Goal: Task Accomplishment & Management: Manage account settings

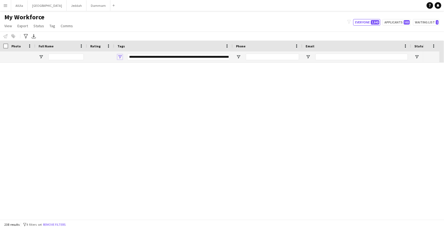
scroll to position [711, 0]
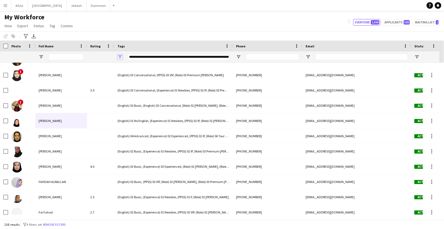
click at [120, 58] on span "Open Filter Menu" at bounding box center [119, 56] width 5 height 5
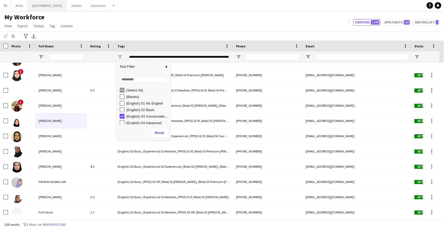
click at [37, 7] on button "Riyadh Close" at bounding box center [47, 5] width 39 height 11
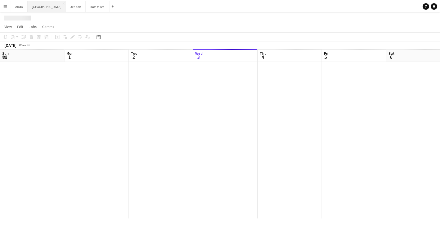
scroll to position [0, 130]
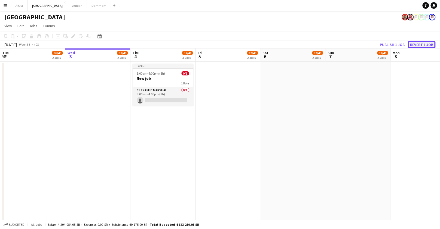
click at [425, 43] on button "Revert 1 job" at bounding box center [421, 44] width 27 height 7
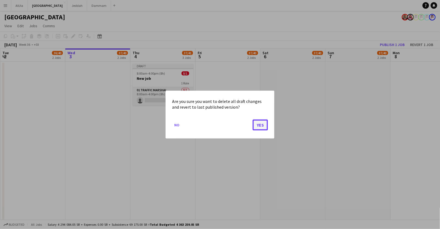
click at [259, 126] on button "Yes" at bounding box center [259, 124] width 15 height 11
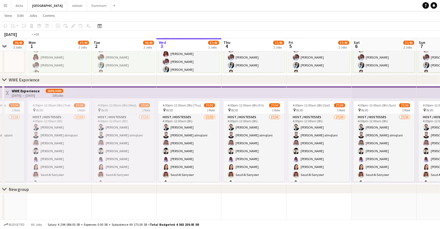
scroll to position [0, 165]
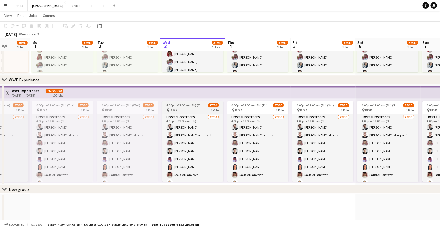
click at [184, 108] on div "pin BLVD 1 Role" at bounding box center [192, 110] width 61 height 4
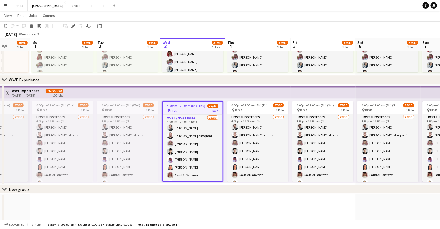
click at [187, 93] on app-top-bar at bounding box center [192, 92] width 65 height 12
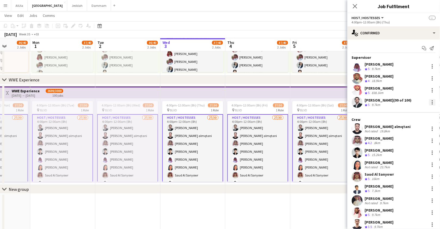
click at [431, 102] on div at bounding box center [431, 102] width 1 height 1
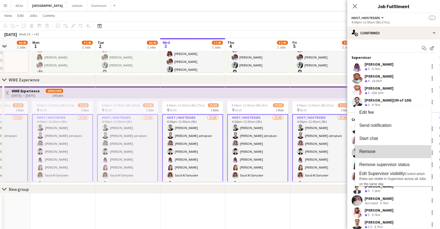
click at [379, 151] on span "Remove" at bounding box center [392, 151] width 67 height 5
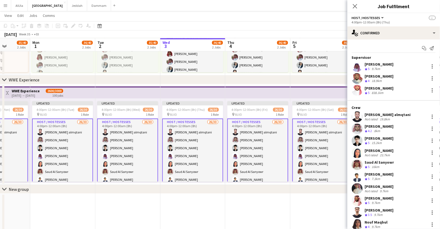
click at [379, 117] on div "19.8km" at bounding box center [385, 119] width 12 height 4
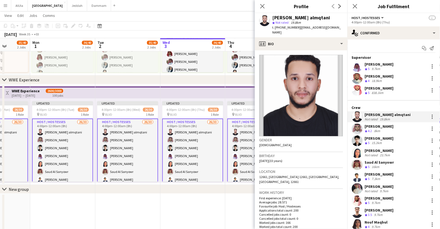
click at [359, 139] on app-user-avatar at bounding box center [356, 140] width 11 height 11
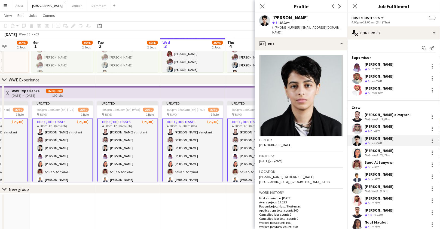
click at [358, 153] on app-user-avatar at bounding box center [356, 152] width 11 height 11
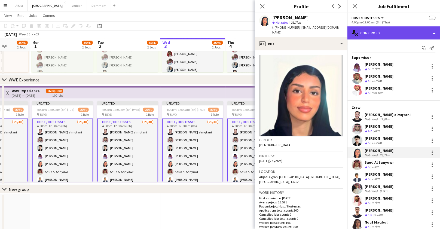
click at [389, 34] on div "single-neutral-actions-check-2 Confirmed" at bounding box center [393, 32] width 92 height 13
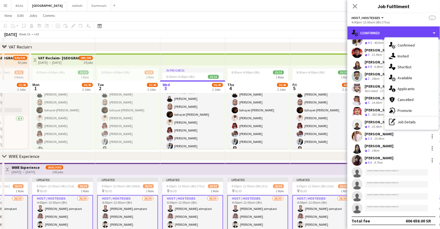
scroll to position [391, 0]
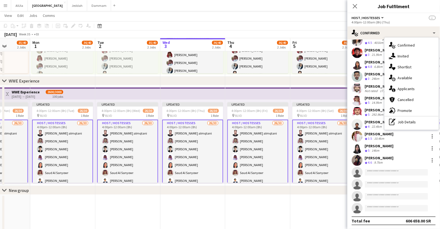
click at [373, 112] on div "292.9km" at bounding box center [377, 114] width 14 height 5
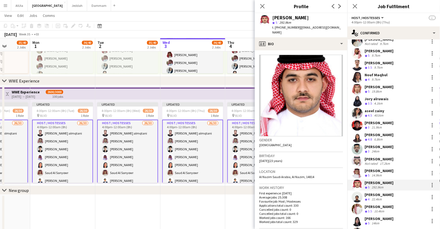
scroll to position [54, 0]
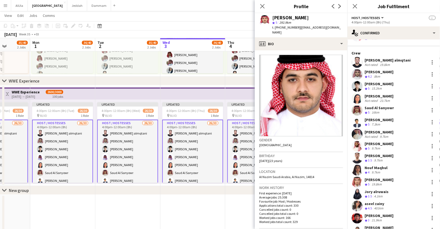
click at [372, 106] on div "Saud Al Sanyowr" at bounding box center [378, 107] width 29 height 5
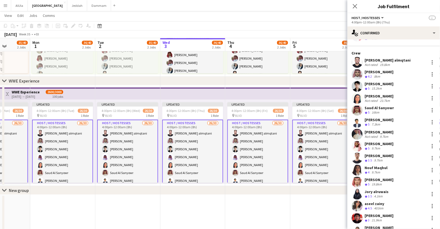
click at [360, 107] on app-user-avatar at bounding box center [356, 110] width 11 height 11
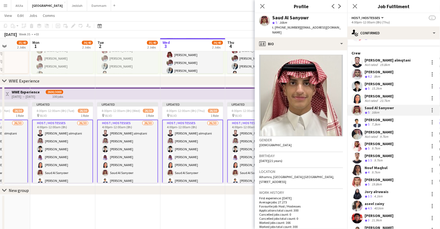
click at [367, 119] on div "[PERSON_NAME]" at bounding box center [378, 119] width 29 height 5
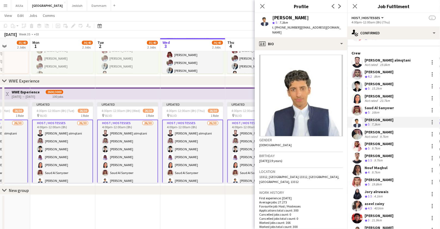
click at [404, 124] on div "Wael Alteraifi Crew rating 5 7.3km" at bounding box center [393, 122] width 92 height 11
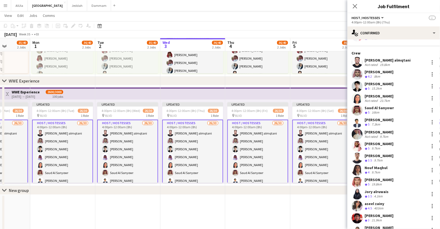
click at [404, 124] on div "Wael Alteraifi Crew rating 5 7.3km" at bounding box center [393, 122] width 92 height 11
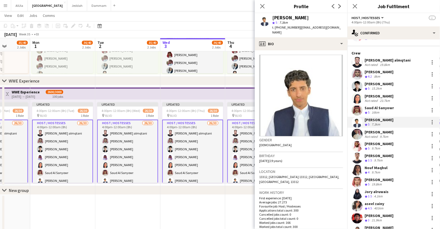
click at [378, 133] on div "[PERSON_NAME]" at bounding box center [378, 131] width 29 height 5
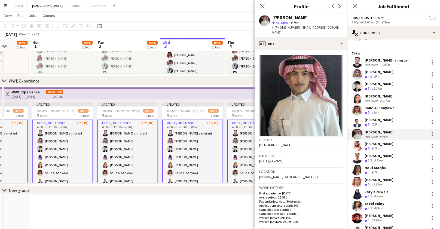
click at [382, 144] on div "Yasser Albugmi" at bounding box center [378, 143] width 29 height 5
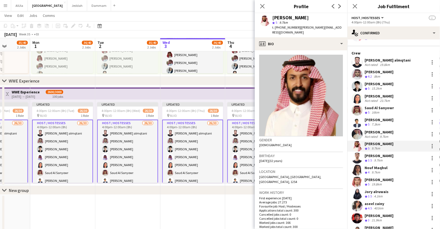
click at [286, 28] on span "t. +966560025206" at bounding box center [286, 27] width 28 height 4
copy span "966560025206"
click at [431, 147] on div at bounding box center [431, 147] width 1 height 1
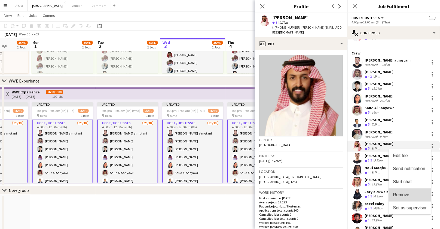
click at [408, 195] on span "Remove" at bounding box center [401, 194] width 16 height 5
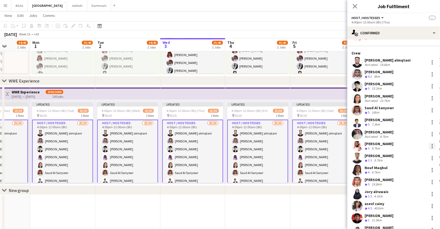
click at [429, 146] on div at bounding box center [432, 146] width 7 height 7
click at [410, 193] on span "Remove" at bounding box center [410, 194] width 34 height 5
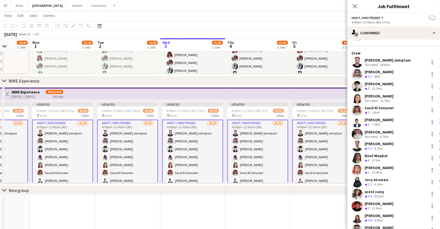
click at [374, 144] on div "[PERSON_NAME]" at bounding box center [378, 143] width 29 height 5
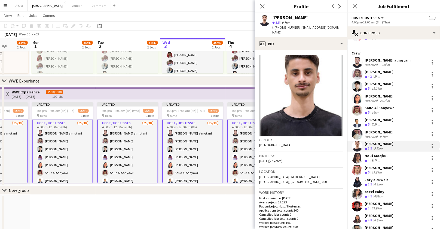
click at [373, 155] on div "Nouf Maqbul" at bounding box center [375, 155] width 23 height 5
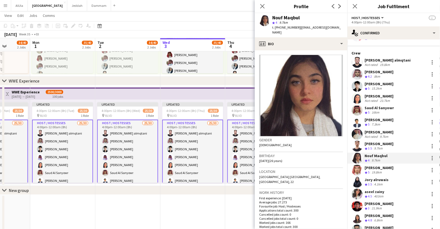
click at [358, 166] on app-user-avatar at bounding box center [356, 170] width 11 height 11
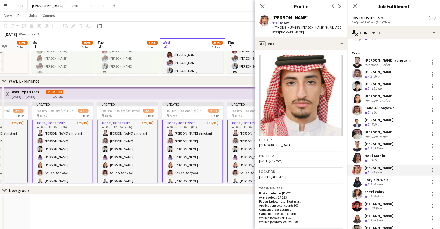
click at [284, 26] on span "t. +966501739745" at bounding box center [286, 27] width 28 height 4
copy span "966501739745"
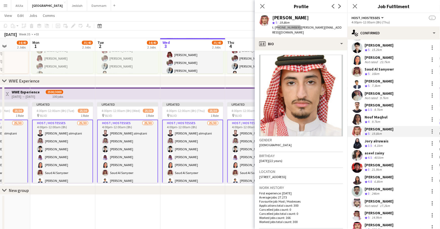
scroll to position [97, 0]
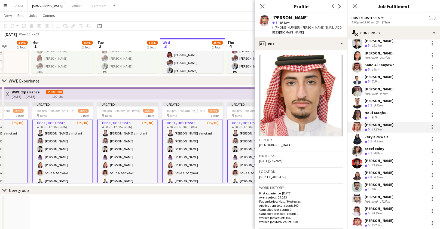
click at [368, 137] on div "Jory alruwais" at bounding box center [376, 136] width 24 height 5
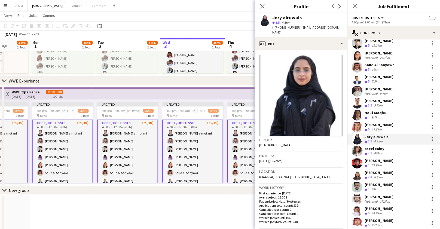
click at [279, 15] on div "Jory alruwais" at bounding box center [286, 17] width 29 height 5
copy div "Jory alruwais"
click at [284, 28] on span "t. +966591293354" at bounding box center [286, 27] width 28 height 4
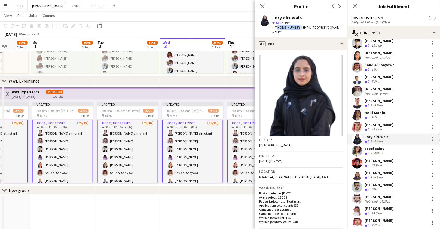
click at [284, 28] on span "t. +966591293354" at bounding box center [286, 27] width 28 height 4
copy span "966591293354"
click at [429, 138] on div at bounding box center [432, 139] width 7 height 7
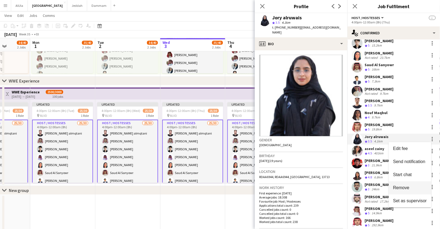
click at [406, 192] on button "Remove" at bounding box center [409, 187] width 42 height 13
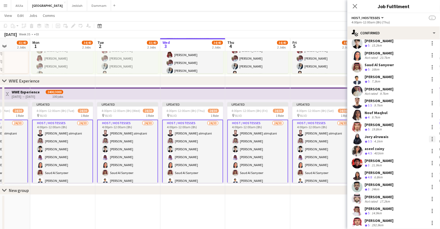
click at [429, 140] on div at bounding box center [432, 139] width 7 height 7
click at [408, 187] on span "Remove" at bounding box center [401, 187] width 16 height 5
click at [379, 137] on div "aseel zainy" at bounding box center [374, 136] width 20 height 5
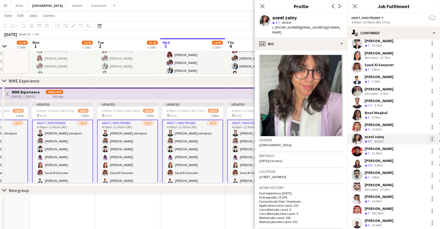
click at [430, 139] on div at bounding box center [432, 139] width 7 height 7
click at [411, 187] on span "Remove" at bounding box center [410, 187] width 34 height 5
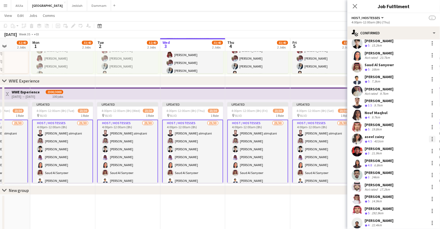
click at [430, 137] on div at bounding box center [432, 139] width 7 height 7
click at [398, 186] on span "Remove" at bounding box center [401, 187] width 16 height 5
click at [378, 137] on div "[PERSON_NAME]" at bounding box center [378, 136] width 29 height 5
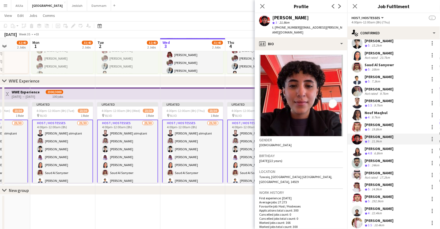
click at [376, 161] on div "[PERSON_NAME]" at bounding box center [378, 160] width 29 height 5
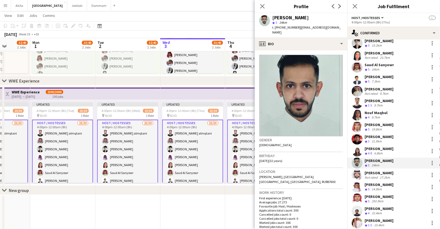
click at [311, 26] on span "| ramisultan92@gmail.com" at bounding box center [306, 29] width 69 height 9
click at [326, 26] on span "| ramisultan92@gmail.com" at bounding box center [306, 29] width 69 height 9
drag, startPoint x: 336, startPoint y: 27, endPoint x: 298, endPoint y: 27, distance: 38.6
click at [298, 27] on div "Rami Albuqami star 3 24km t. +966559563231 | ramisultan92@gmail.com" at bounding box center [301, 25] width 92 height 24
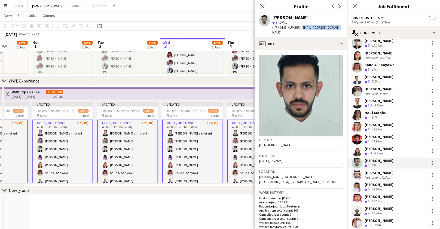
copy span "ramisultan92@gmail.com"
click at [373, 185] on div "[PERSON_NAME]" at bounding box center [378, 184] width 29 height 5
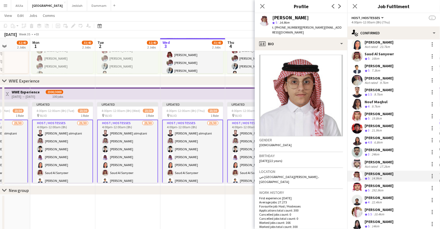
scroll to position [111, 0]
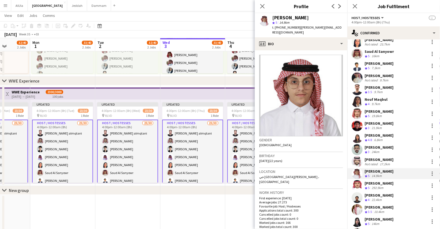
click at [374, 186] on div "292.9km" at bounding box center [377, 187] width 14 height 5
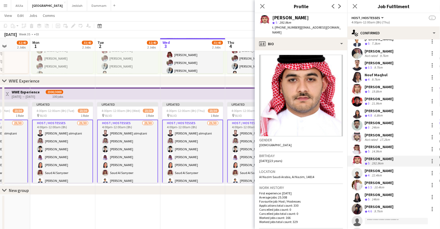
scroll to position [136, 0]
click at [371, 169] on div "[PERSON_NAME]" at bounding box center [378, 170] width 29 height 5
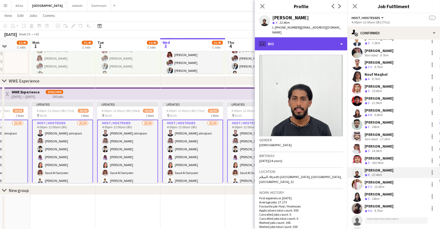
click at [325, 44] on div "profile Bio" at bounding box center [301, 43] width 92 height 13
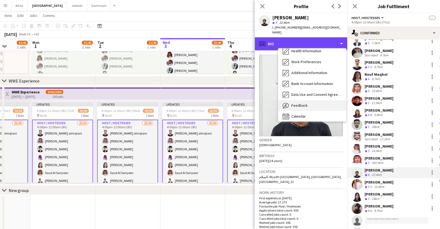
scroll to position [62, 0]
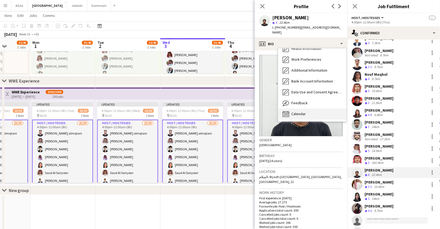
click at [321, 109] on div "Calendar Calendar" at bounding box center [312, 114] width 68 height 11
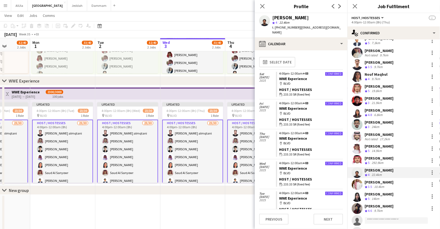
drag, startPoint x: 314, startPoint y: 73, endPoint x: 277, endPoint y: 73, distance: 37.0
click at [277, 73] on app-crew-calendar-job-card "Confirmed 4:00pm-12:00am +03 WWE Experience map-marker BLVD Host / Hostesses wa…" at bounding box center [309, 84] width 67 height 25
copy link "WWE Experience"
click at [294, 17] on div "[PERSON_NAME]" at bounding box center [290, 17] width 36 height 5
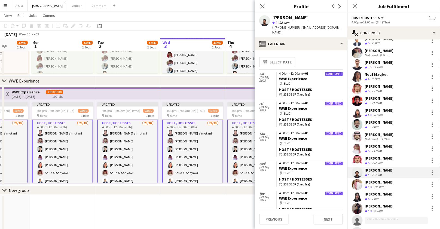
drag, startPoint x: 298, startPoint y: 27, endPoint x: 341, endPoint y: 27, distance: 43.2
click at [341, 27] on span "| nawafalawwad2001@gmail.com" at bounding box center [306, 29] width 69 height 9
click at [341, 28] on span "| nawafalawwad2001@gmail.com" at bounding box center [306, 29] width 69 height 9
drag, startPoint x: 343, startPoint y: 29, endPoint x: 298, endPoint y: 28, distance: 44.3
click at [298, 28] on div "Nawaf Alawwad star 4 22.4km t. +966506408969 | nawafalawwad2001@gmail.com" at bounding box center [301, 25] width 92 height 24
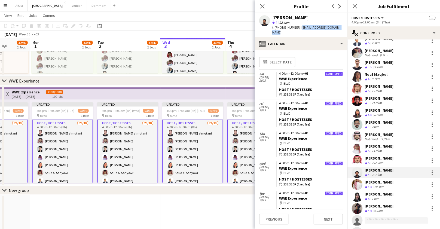
copy span "nawafalawwad2001@gmail.com"
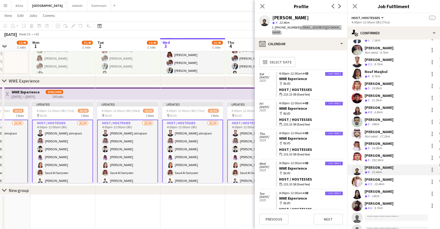
scroll to position [139, 0]
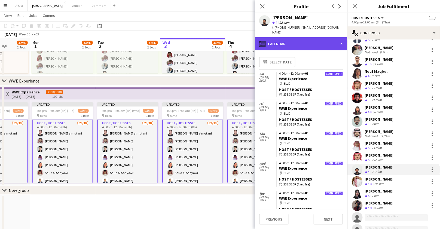
drag, startPoint x: 274, startPoint y: 36, endPoint x: 286, endPoint y: 40, distance: 12.0
click at [275, 37] on div "calendar-full Calendar" at bounding box center [301, 43] width 92 height 13
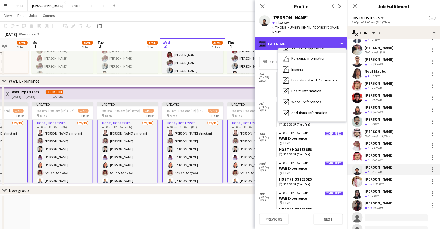
scroll to position [0, 0]
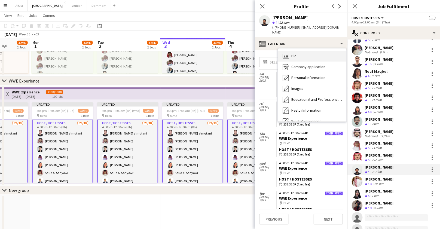
click at [301, 53] on div "Bio Bio" at bounding box center [312, 56] width 68 height 11
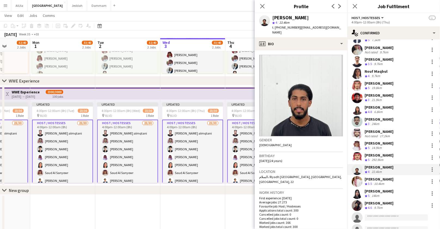
click at [375, 179] on div "[PERSON_NAME]" at bounding box center [378, 179] width 29 height 5
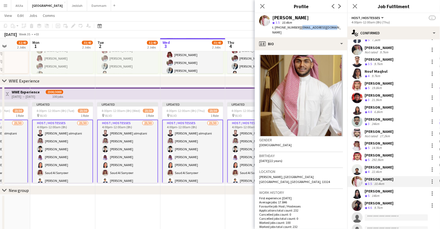
drag, startPoint x: 299, startPoint y: 27, endPoint x: 333, endPoint y: 26, distance: 34.1
click at [333, 26] on div "Ibrahim Shebah shebah star 3.5 10.4km t. +966546973660 | hemoo.sh24@gmail.com" at bounding box center [301, 25] width 92 height 24
copy span "hemoo.sh24@gmail.com"
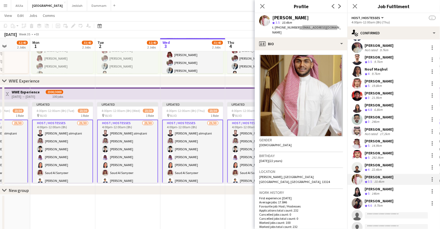
scroll to position [162, 0]
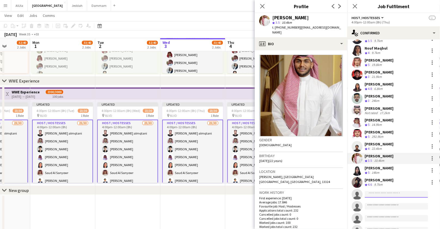
click at [397, 192] on input at bounding box center [395, 194] width 63 height 7
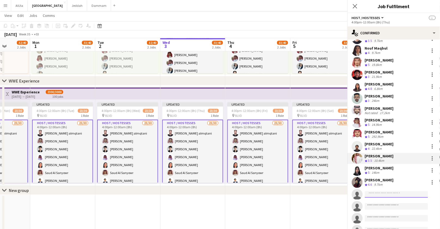
paste input "**********"
type input "**********"
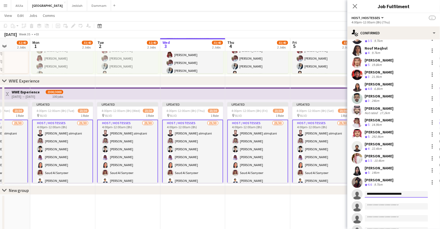
click at [396, 191] on input "**********" at bounding box center [395, 194] width 63 height 7
paste input "**********"
type input "**********"
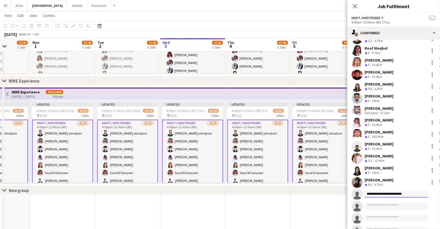
click at [393, 195] on input "**********" at bounding box center [395, 194] width 63 height 7
paste input "**********"
type input "**********"
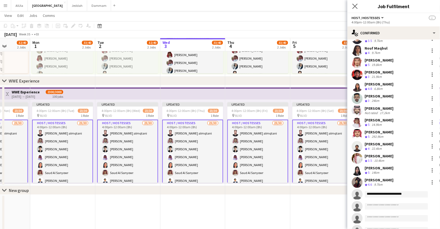
click at [355, 3] on app-icon "Close pop-in" at bounding box center [355, 6] width 8 height 8
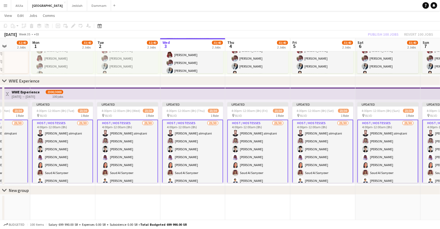
click at [410, 35] on div "Publish 100 jobs Revert 100 jobs" at bounding box center [400, 34] width 78 height 7
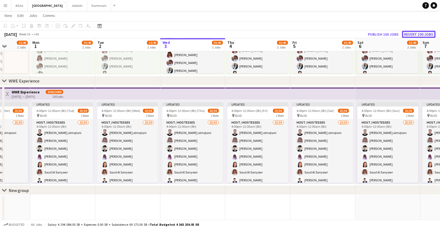
click at [412, 34] on button "Revert 100 jobs" at bounding box center [418, 34] width 33 height 7
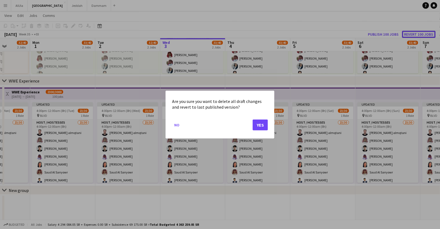
scroll to position [0, 0]
click at [262, 126] on button "Yes" at bounding box center [259, 124] width 15 height 11
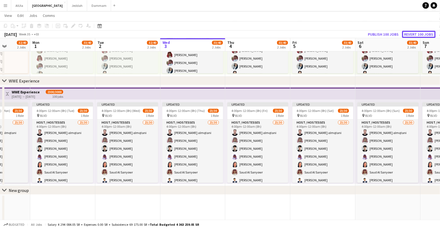
scroll to position [391, 0]
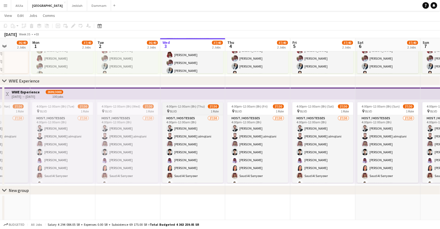
click at [179, 105] on span "4:00pm-12:00am (8h) (Thu)" at bounding box center [185, 106] width 38 height 4
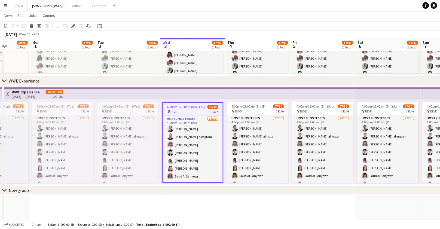
click at [154, 90] on app-top-bar at bounding box center [127, 93] width 65 height 12
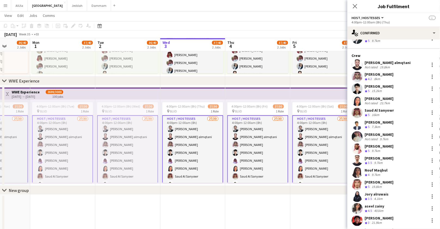
scroll to position [208, 0]
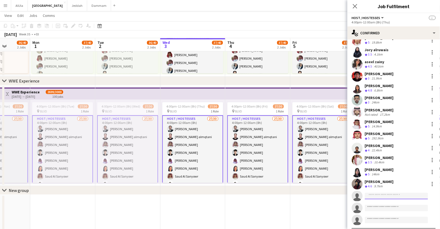
click at [382, 196] on input at bounding box center [395, 196] width 63 height 7
paste input "**********"
type input "**********"
click at [382, 196] on input "**********" at bounding box center [395, 196] width 63 height 7
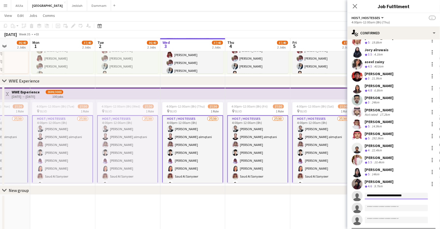
click at [382, 196] on input "**********" at bounding box center [395, 196] width 63 height 7
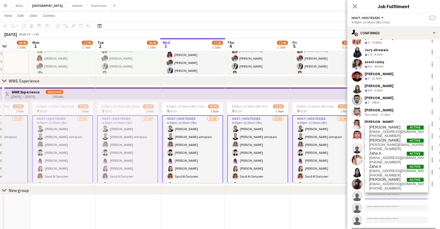
paste input "*********"
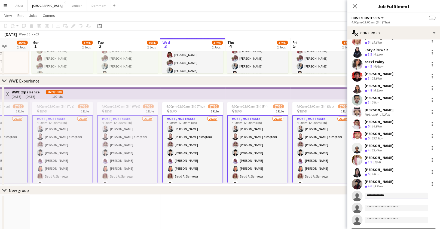
click at [382, 196] on input "**********" at bounding box center [395, 196] width 63 height 7
type input "**********"
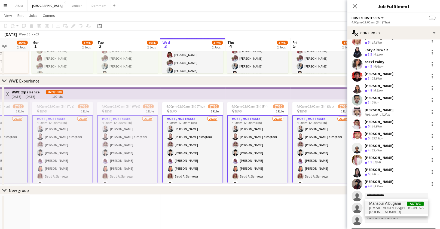
click at [388, 207] on span "mansorr.albugami@gmail.com" at bounding box center [396, 208] width 54 height 4
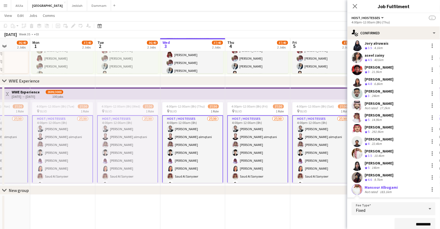
scroll to position [308, 0]
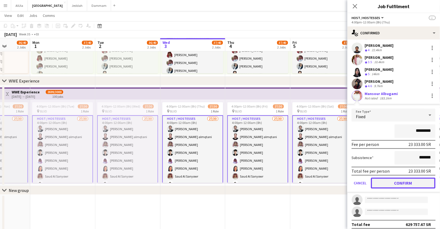
click at [397, 183] on button "Confirm" at bounding box center [403, 183] width 64 height 11
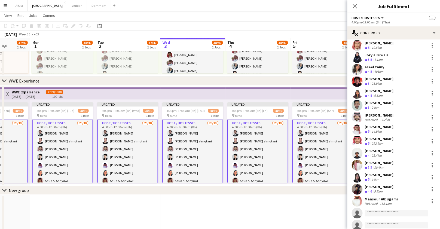
scroll to position [201, 0]
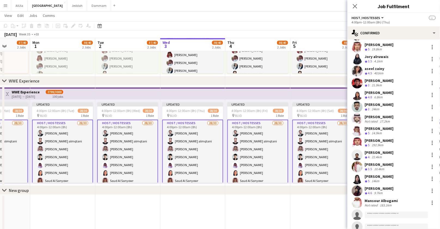
click at [431, 68] on div "aseel zainy Crew rating 4.5 401km" at bounding box center [393, 71] width 92 height 11
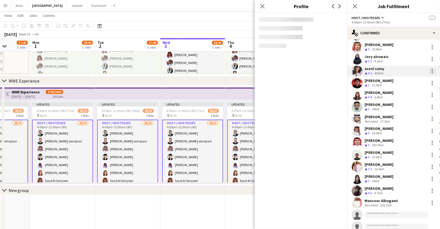
click at [429, 69] on div at bounding box center [432, 71] width 7 height 7
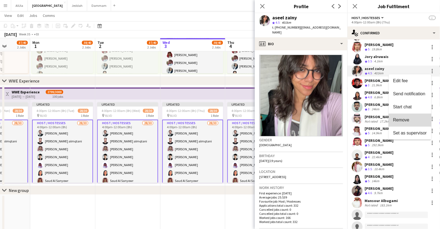
click at [412, 122] on span "Remove" at bounding box center [410, 119] width 34 height 5
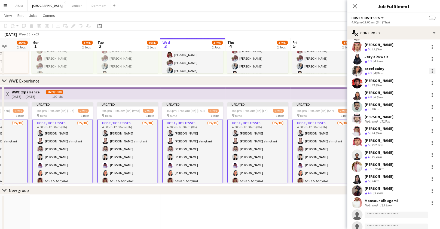
click at [431, 70] on div at bounding box center [431, 70] width 1 height 1
click at [403, 117] on span "Remove" at bounding box center [401, 119] width 16 height 5
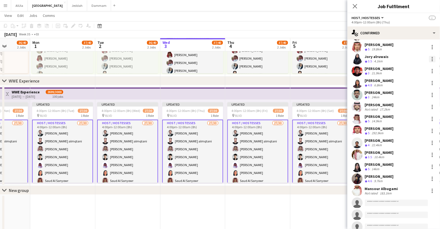
click at [429, 58] on div at bounding box center [432, 59] width 7 height 7
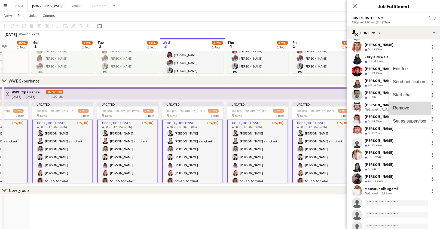
click at [399, 105] on span "Remove" at bounding box center [401, 107] width 16 height 5
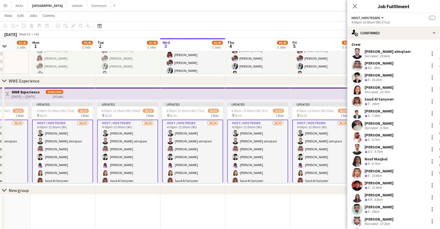
scroll to position [75, 0]
click at [431, 139] on div at bounding box center [431, 139] width 1 height 1
click at [405, 190] on button "Remove" at bounding box center [409, 186] width 42 height 13
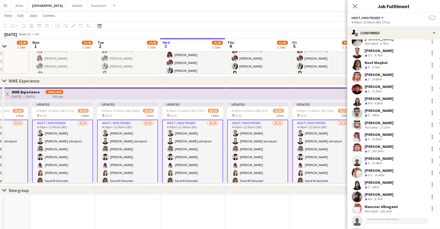
scroll to position [161, 0]
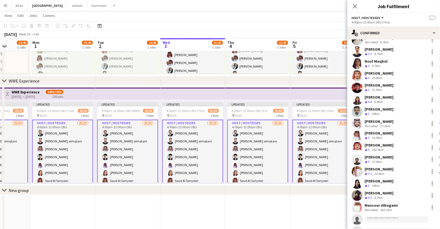
click at [380, 181] on div "[PERSON_NAME]" at bounding box center [378, 180] width 29 height 5
click at [359, 184] on app-user-avatar at bounding box center [356, 183] width 11 height 11
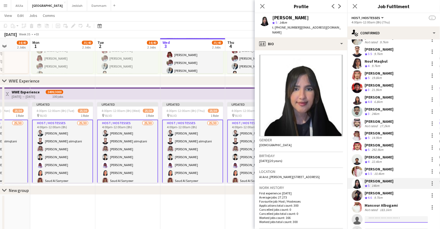
click at [373, 216] on input at bounding box center [395, 219] width 63 height 7
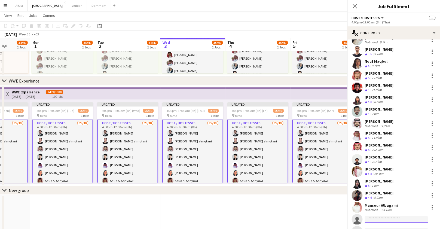
paste input "**********"
type input "**********"
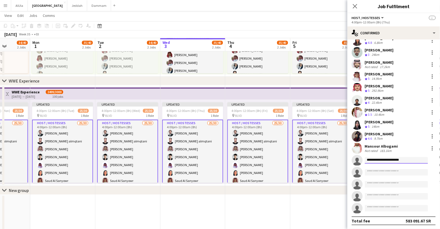
click at [371, 160] on input "**********" at bounding box center [395, 160] width 63 height 7
click at [379, 160] on input at bounding box center [395, 160] width 63 height 7
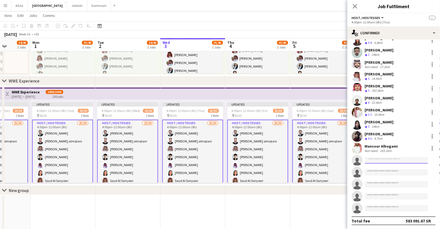
click at [379, 160] on input at bounding box center [395, 160] width 63 height 7
paste input "**********"
type input "**********"
click at [379, 160] on input "**********" at bounding box center [395, 160] width 63 height 7
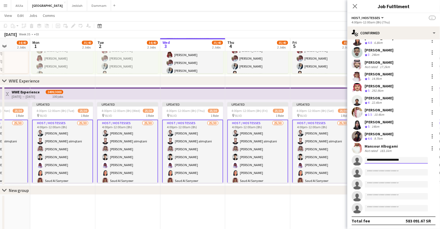
click at [379, 160] on input "**********" at bounding box center [395, 160] width 63 height 7
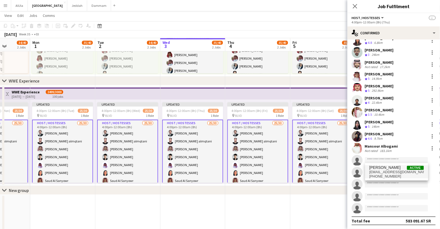
click at [381, 175] on span "+966535071341" at bounding box center [396, 176] width 54 height 4
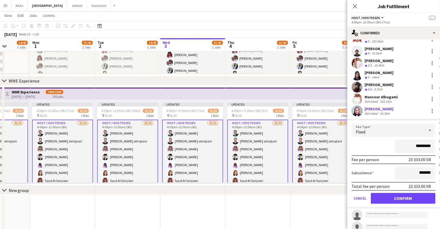
scroll to position [269, 0]
click at [355, 110] on app-user-avatar at bounding box center [356, 110] width 11 height 11
click at [384, 194] on button "Confirm" at bounding box center [403, 198] width 64 height 11
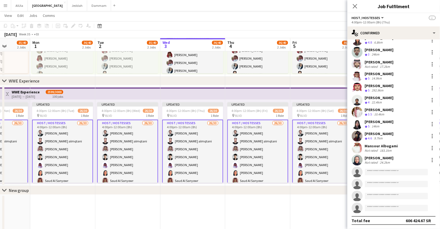
scroll to position [220, 0]
click at [361, 159] on app-user-avatar at bounding box center [356, 160] width 11 height 11
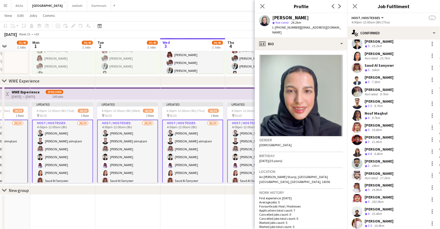
scroll to position [0, 0]
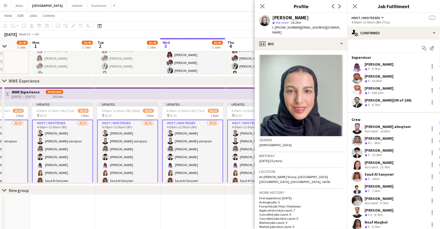
click at [358, 166] on app-user-avatar at bounding box center [356, 164] width 11 height 11
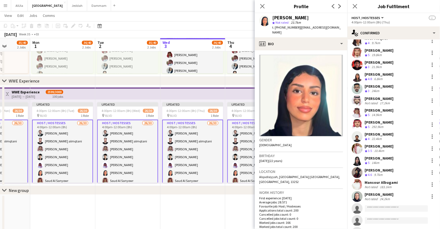
scroll to position [184, 0]
click at [377, 206] on input at bounding box center [395, 208] width 63 height 7
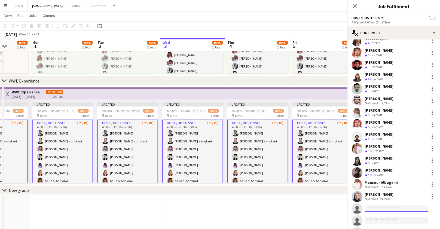
paste input "**********"
type input "**********"
click at [381, 209] on input "**********" at bounding box center [395, 208] width 63 height 7
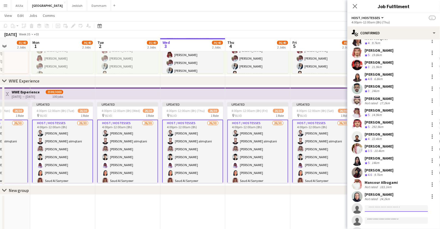
paste input "**********"
click at [377, 207] on input "**********" at bounding box center [395, 208] width 63 height 7
type input "********"
click at [377, 220] on span "muinarh.12113@gmail.com" at bounding box center [396, 220] width 54 height 4
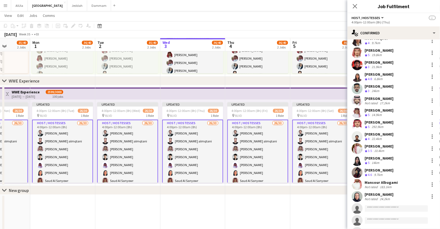
scroll to position [291, 0]
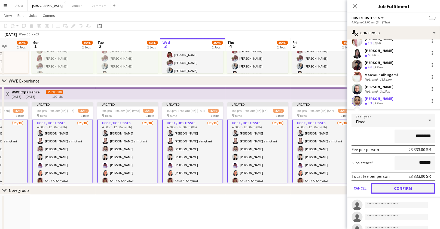
click at [392, 186] on button "Confirm" at bounding box center [403, 188] width 64 height 11
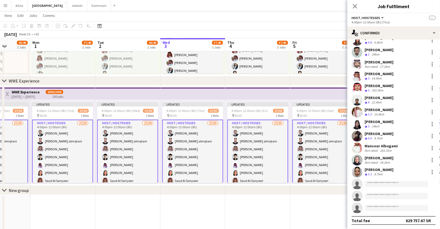
scroll to position [220, 0]
click at [358, 173] on app-user-avatar at bounding box center [356, 172] width 11 height 11
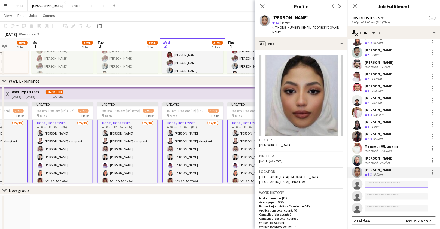
click at [392, 184] on input at bounding box center [395, 184] width 63 height 7
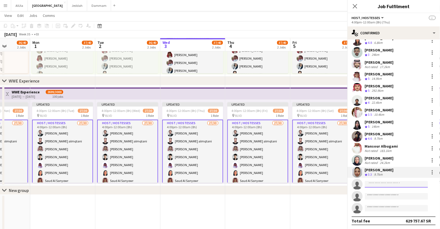
click at [392, 184] on input at bounding box center [395, 184] width 63 height 7
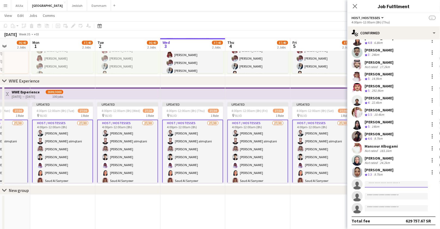
paste input "**********"
type input "**********"
click at [382, 183] on input "**********" at bounding box center [395, 184] width 63 height 7
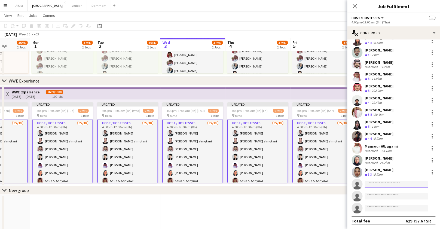
paste input "**********"
click at [382, 182] on input "**********" at bounding box center [395, 184] width 63 height 7
click at [383, 182] on input "**********" at bounding box center [395, 184] width 63 height 7
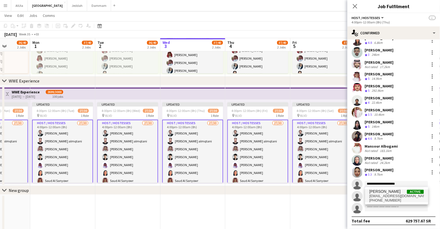
type input "**********"
click at [383, 196] on span "shadensaqer@gmail.com" at bounding box center [396, 196] width 54 height 4
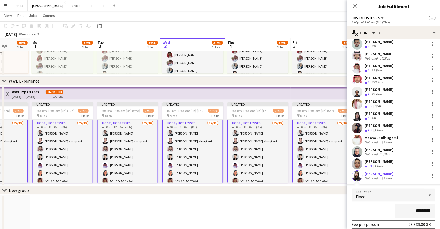
scroll to position [264, 0]
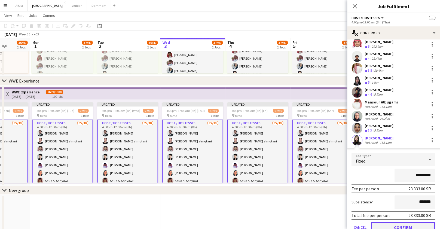
click at [391, 226] on button "Confirm" at bounding box center [403, 227] width 64 height 11
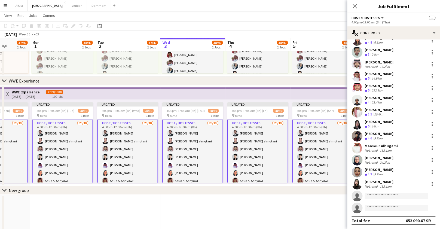
scroll to position [220, 0]
click at [374, 195] on input at bounding box center [395, 196] width 63 height 7
paste input "**********"
type input "**********"
click at [383, 196] on input "**********" at bounding box center [395, 196] width 63 height 7
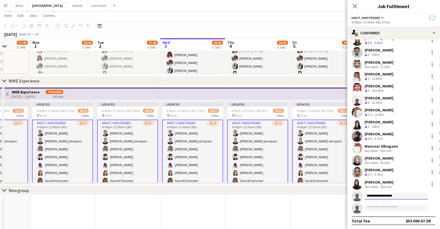
click at [383, 196] on input "**********" at bounding box center [395, 196] width 63 height 7
paste input "**********"
click at [373, 196] on input "**********" at bounding box center [395, 196] width 63 height 7
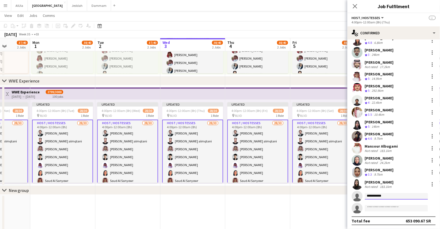
click at [383, 195] on input "**********" at bounding box center [395, 196] width 63 height 7
click at [375, 194] on input "**********" at bounding box center [395, 196] width 63 height 7
paste input "**********"
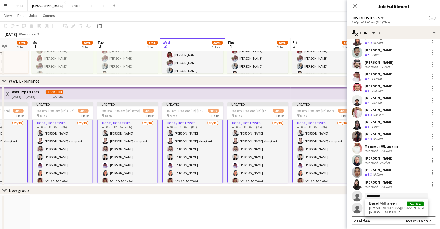
type input "**********"
click at [375, 194] on input "**********" at bounding box center [395, 196] width 63 height 7
click at [378, 206] on span "mashari.t.aldhafeeri@gmail.com" at bounding box center [396, 208] width 54 height 4
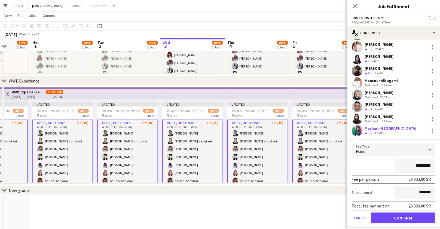
scroll to position [295, 0]
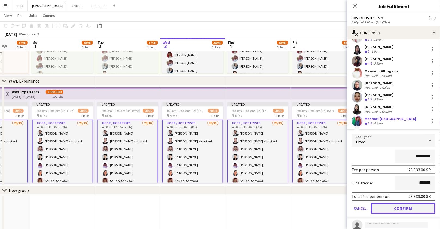
click at [378, 204] on button "Confirm" at bounding box center [403, 208] width 64 height 11
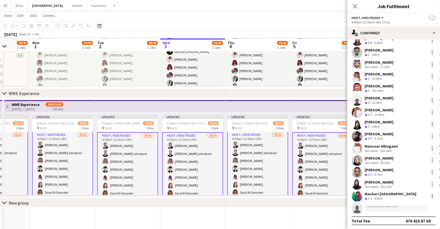
scroll to position [0, 0]
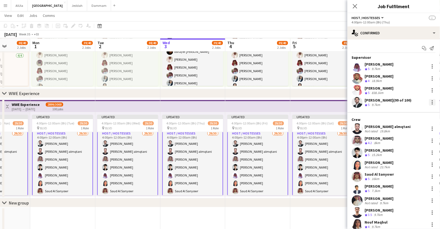
click at [429, 101] on div at bounding box center [432, 102] width 7 height 7
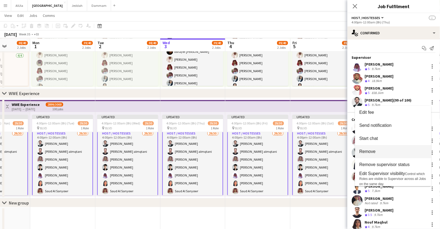
click at [395, 155] on button "Remove" at bounding box center [393, 151] width 76 height 13
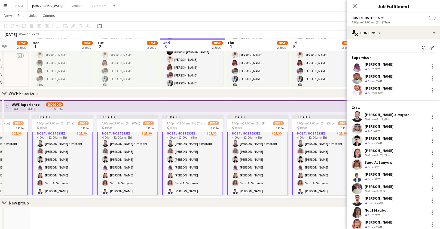
click at [380, 17] on button "Host / Hostesses" at bounding box center [367, 18] width 33 height 4
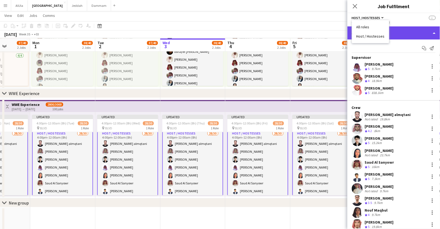
click at [401, 31] on div "single-neutral-actions-check-2 Confirmed" at bounding box center [393, 32] width 92 height 13
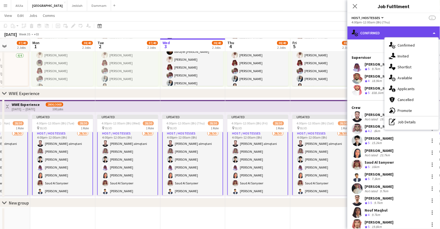
click at [388, 33] on div "single-neutral-actions-check-2 Confirmed" at bounding box center [393, 32] width 92 height 13
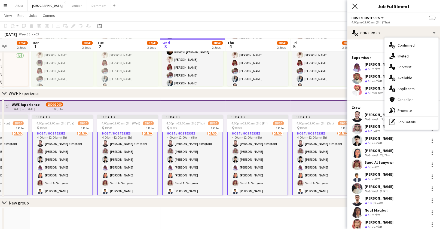
click at [355, 4] on icon "Close pop-in" at bounding box center [354, 6] width 5 height 5
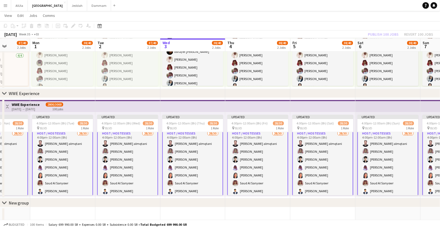
click at [385, 35] on div "Publish 100 jobs Revert 100 jobs" at bounding box center [400, 34] width 78 height 7
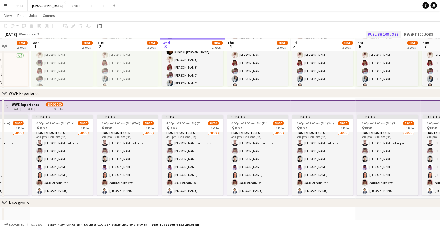
scroll to position [2, 0]
click at [383, 34] on button "Publish 100 jobs" at bounding box center [383, 34] width 35 height 7
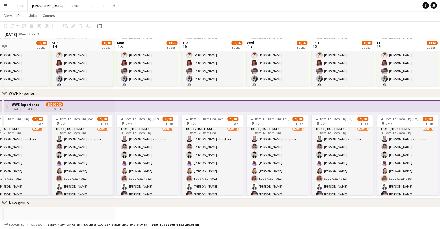
click at [260, 106] on app-top-bar at bounding box center [277, 106] width 65 height 12
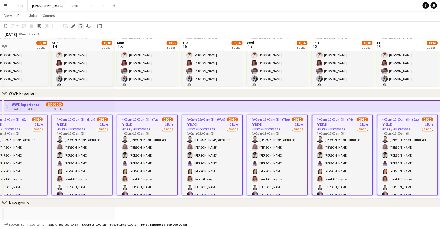
drag, startPoint x: 73, startPoint y: 23, endPoint x: 82, endPoint y: 23, distance: 8.4
click at [73, 23] on div "Edit" at bounding box center [73, 26] width 7 height 7
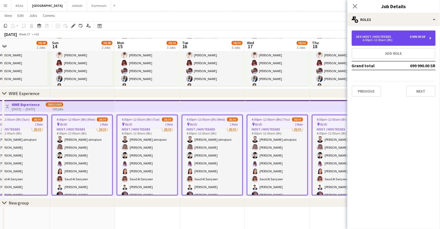
click at [396, 40] on div "4:00pm-12:00am (8h)" at bounding box center [390, 40] width 69 height 3
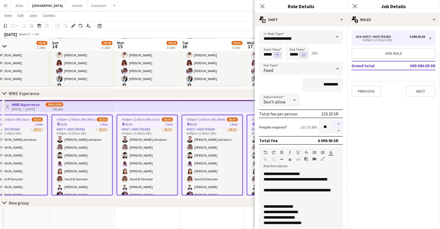
click at [335, 123] on button "button" at bounding box center [338, 123] width 9 height 7
click at [334, 130] on button "button" at bounding box center [338, 130] width 9 height 7
click at [334, 131] on button "button" at bounding box center [338, 130] width 9 height 7
type input "**"
click at [263, 6] on icon "Close pop-in" at bounding box center [261, 6] width 5 height 5
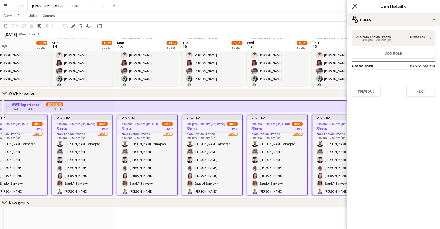
click at [352, 7] on icon "Close pop-in" at bounding box center [354, 6] width 5 height 5
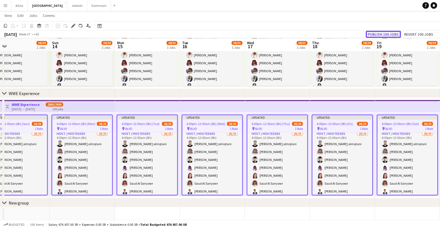
click at [381, 31] on button "Publish 100 jobs" at bounding box center [383, 34] width 35 height 7
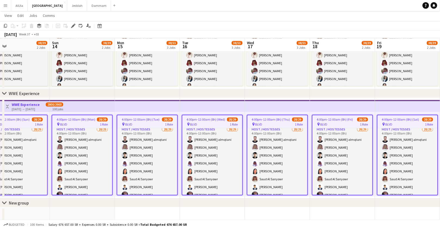
click at [137, 124] on div "pin BLVD 1 Role" at bounding box center [147, 124] width 60 height 4
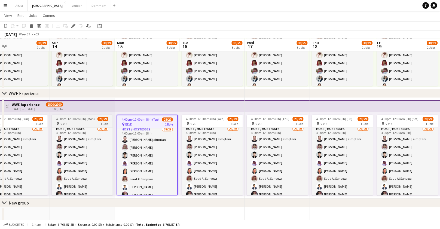
click at [92, 119] on span "4:00pm-12:00am (8h) (Mon)" at bounding box center [75, 119] width 39 height 4
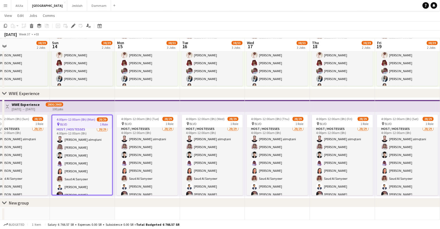
click at [95, 107] on app-top-bar at bounding box center [82, 106] width 65 height 12
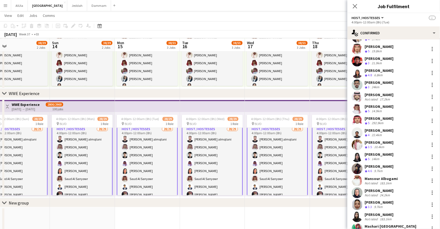
scroll to position [208, 0]
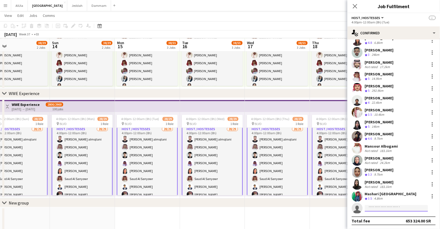
click at [387, 207] on input at bounding box center [395, 208] width 63 height 7
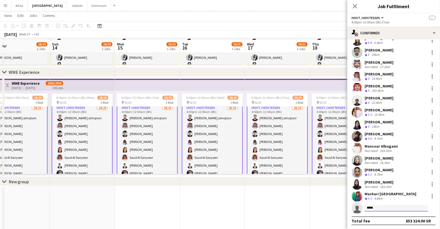
scroll to position [402, 0]
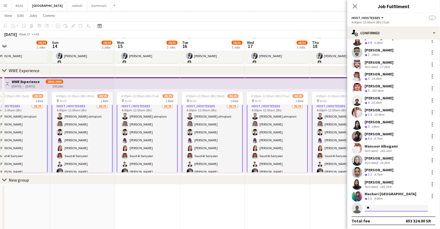
type input "*"
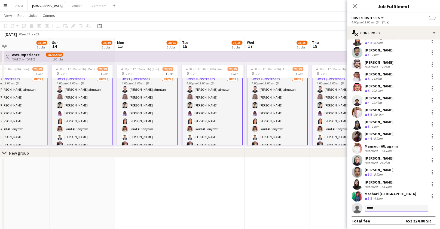
scroll to position [432, 0]
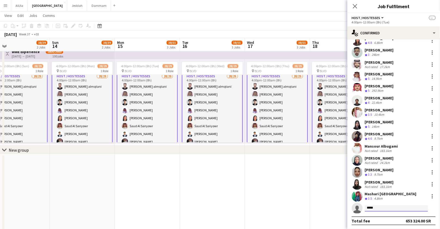
click at [373, 209] on input "*****" at bounding box center [395, 208] width 63 height 7
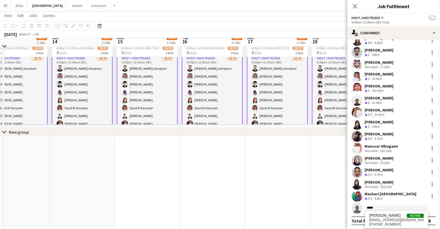
scroll to position [450, 0]
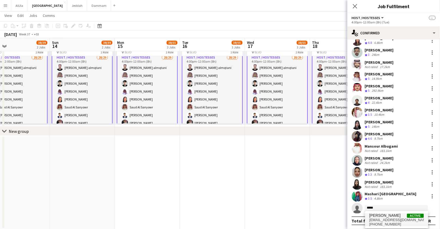
type input "*****"
click at [378, 221] on span "m7asr192@outlook.com" at bounding box center [396, 220] width 54 height 4
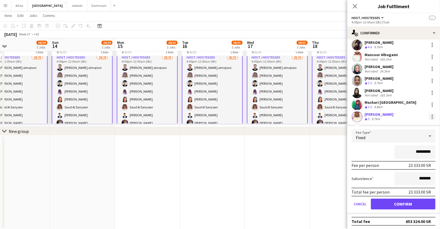
click at [431, 116] on div at bounding box center [431, 116] width 1 height 1
click at [408, 176] on span "Set as supervisor" at bounding box center [410, 178] width 34 height 5
click at [412, 152] on input "*********" at bounding box center [414, 152] width 41 height 14
type input "****"
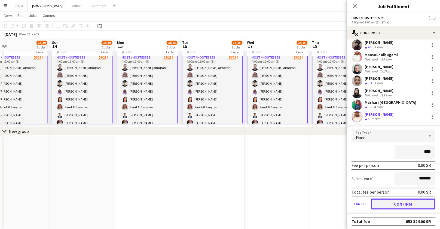
click at [403, 204] on button "Confirm" at bounding box center [403, 204] width 64 height 11
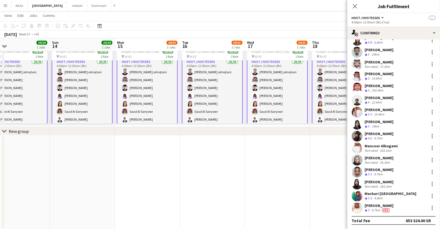
scroll to position [208, 0]
click at [431, 209] on div at bounding box center [431, 209] width 1 height 1
click at [415, 199] on span "Set as supervisor" at bounding box center [410, 197] width 34 height 5
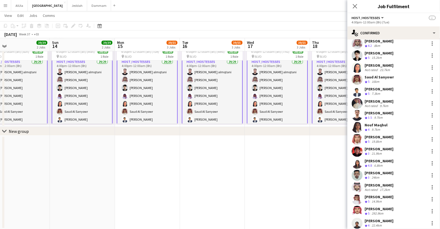
scroll to position [0, 0]
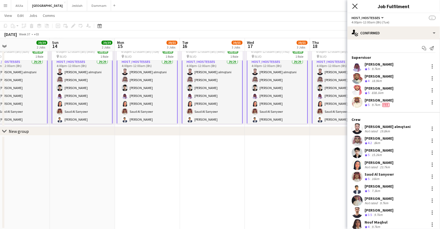
click at [356, 5] on icon at bounding box center [354, 6] width 5 height 5
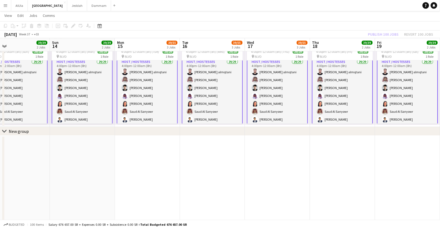
click at [380, 33] on div "Publish 100 jobs Revert 100 jobs" at bounding box center [400, 34] width 78 height 7
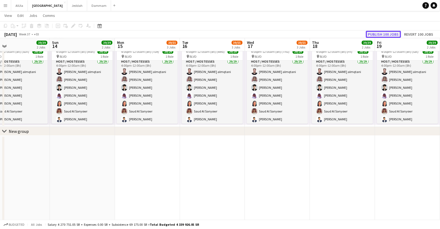
click at [379, 33] on button "Publish 100 jobs" at bounding box center [383, 34] width 35 height 7
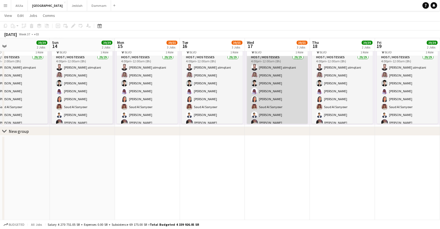
click at [280, 95] on app-card-role "Host / Hostesses 29/29 4:00pm-12:00am (8h) Omar Bamaqtan almqtani Fahad Alomair…" at bounding box center [277, 173] width 61 height 239
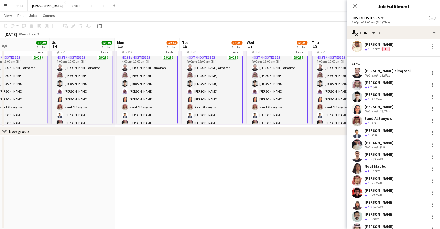
scroll to position [61, 0]
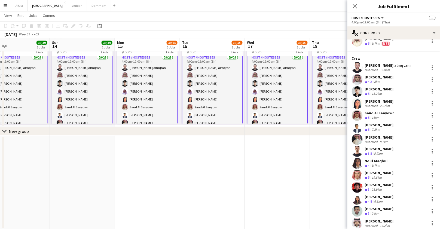
click at [382, 137] on div "[PERSON_NAME]" at bounding box center [378, 137] width 29 height 5
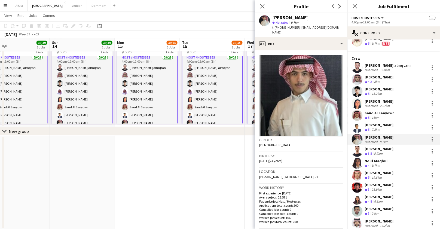
click at [285, 19] on div "[PERSON_NAME]" at bounding box center [290, 17] width 36 height 5
copy div "[PERSON_NAME]"
click at [370, 110] on div "Saud Al Sanyowr" at bounding box center [378, 112] width 29 height 5
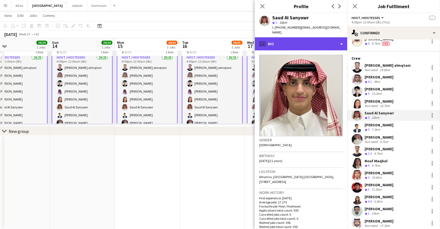
click at [309, 41] on div "profile Bio" at bounding box center [301, 43] width 92 height 13
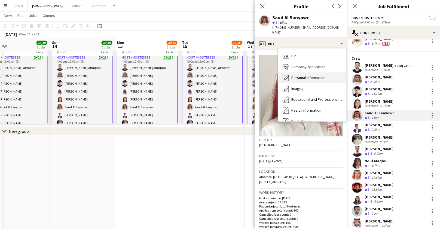
click at [314, 75] on span "Personal Information" at bounding box center [308, 77] width 34 height 5
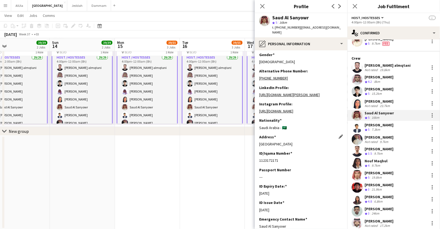
scroll to position [0, 0]
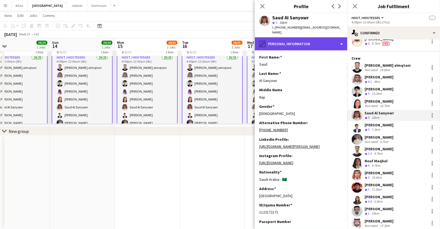
click at [288, 42] on div "pencil4 Personal Information" at bounding box center [301, 43] width 92 height 13
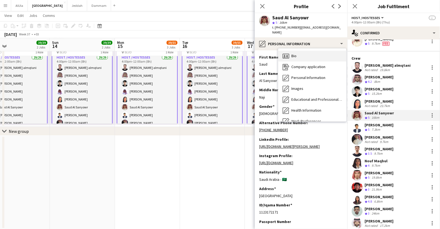
click at [294, 53] on span "Bio" at bounding box center [293, 55] width 5 height 5
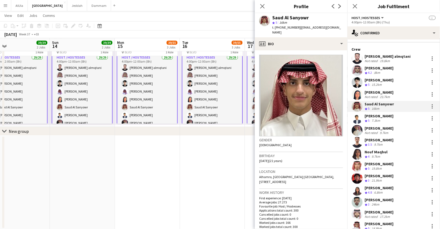
scroll to position [69, 0]
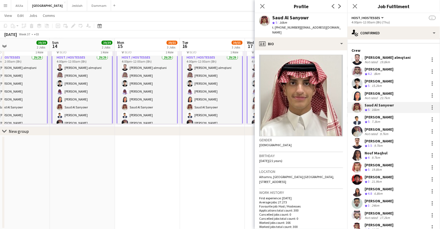
click at [381, 201] on div "[PERSON_NAME]" at bounding box center [378, 200] width 29 height 5
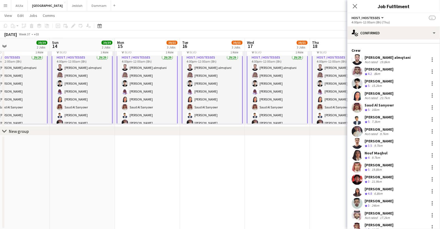
click at [369, 201] on div "[PERSON_NAME]" at bounding box center [378, 200] width 29 height 5
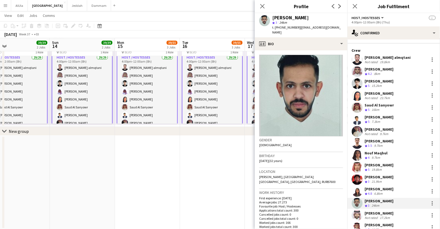
click at [292, 17] on div "[PERSON_NAME]" at bounding box center [290, 17] width 36 height 5
copy div "[PERSON_NAME]"
click at [381, 116] on div "[PERSON_NAME]" at bounding box center [378, 117] width 29 height 5
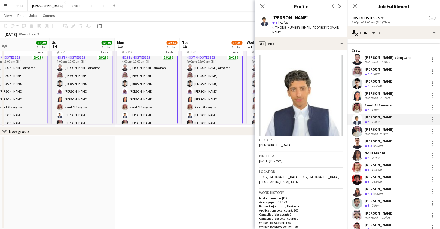
click at [293, 17] on div "[PERSON_NAME]" at bounding box center [290, 17] width 36 height 5
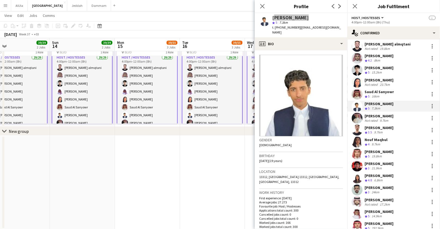
scroll to position [82, 0]
click at [374, 211] on div "[PERSON_NAME]" at bounding box center [378, 211] width 29 height 5
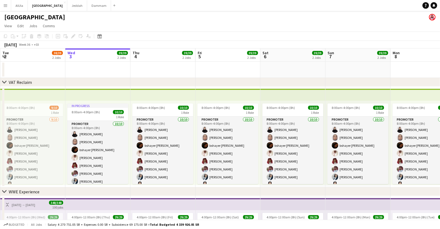
click at [271, 199] on app-top-bar at bounding box center [292, 204] width 65 height 12
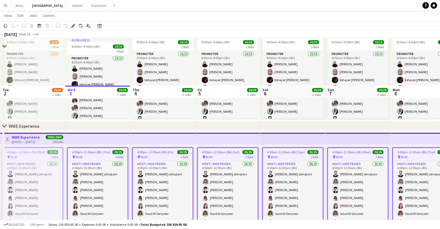
scroll to position [410, 0]
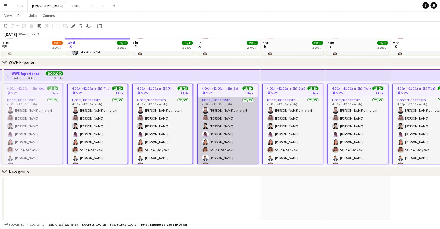
click at [236, 120] on app-card-role "Host / Hostesses 29/29 4:00pm-12:00am (8h) [PERSON_NAME] almqtani [PERSON_NAME]…" at bounding box center [228, 216] width 60 height 239
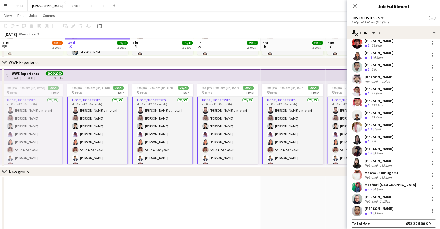
scroll to position [208, 0]
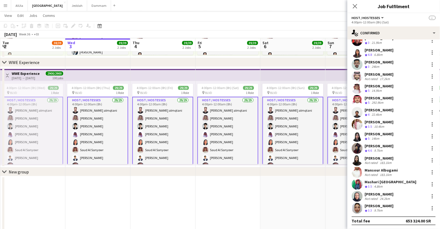
click at [376, 86] on div "[PERSON_NAME]" at bounding box center [378, 85] width 29 height 5
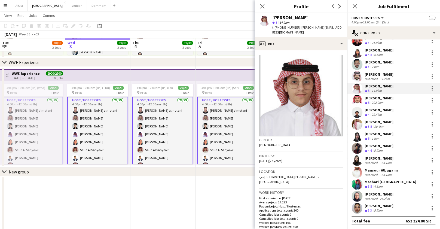
click at [287, 16] on div "[PERSON_NAME]" at bounding box center [290, 17] width 36 height 5
copy div "[PERSON_NAME]"
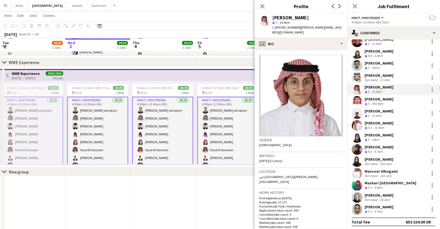
click at [371, 97] on div "[PERSON_NAME]" at bounding box center [378, 99] width 29 height 5
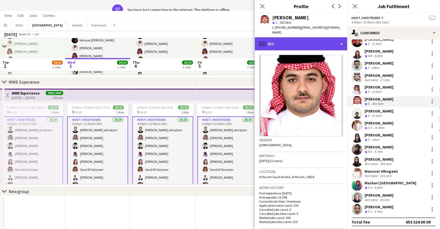
click at [308, 37] on div "profile Bio" at bounding box center [301, 43] width 92 height 13
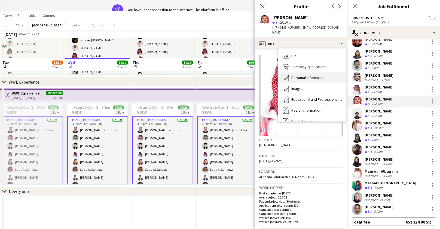
click at [302, 76] on div "Personal Information Personal Information" at bounding box center [312, 77] width 68 height 11
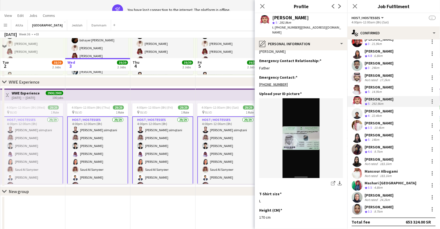
scroll to position [226, 0]
click at [331, 181] on icon "share-external-link-1" at bounding box center [333, 183] width 4 height 4
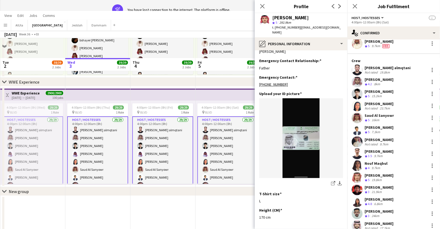
scroll to position [70, 0]
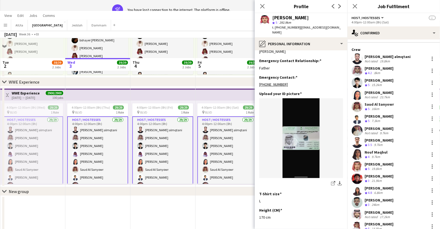
click at [375, 165] on div "[PERSON_NAME]" at bounding box center [378, 164] width 29 height 5
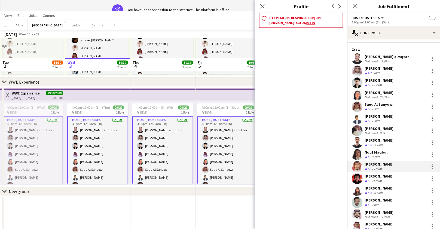
click at [371, 162] on div "[PERSON_NAME]" at bounding box center [378, 164] width 29 height 5
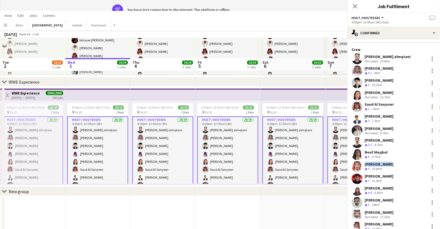
click at [371, 162] on div "[PERSON_NAME]" at bounding box center [378, 164] width 29 height 5
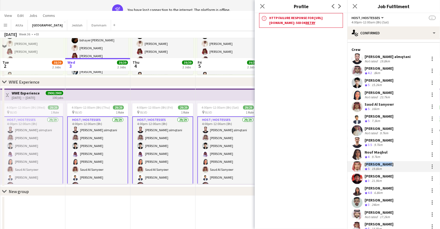
click at [379, 162] on div "[PERSON_NAME]" at bounding box center [378, 164] width 29 height 5
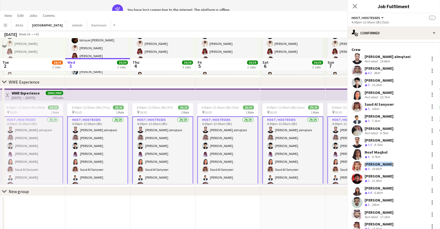
click at [379, 162] on div "[PERSON_NAME]" at bounding box center [378, 164] width 29 height 5
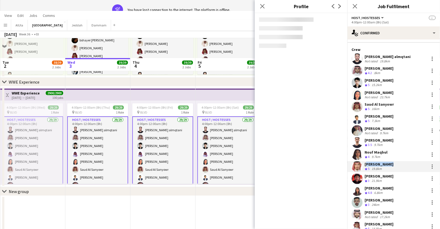
click at [379, 162] on div "[PERSON_NAME]" at bounding box center [378, 164] width 29 height 5
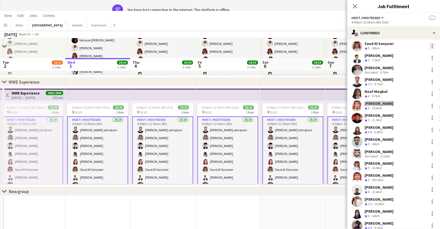
scroll to position [147, 0]
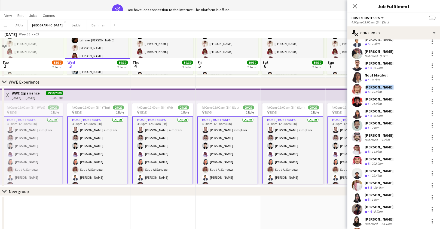
click at [375, 171] on div "[PERSON_NAME]" at bounding box center [378, 170] width 29 height 5
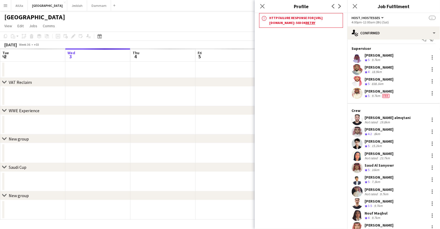
scroll to position [0, 0]
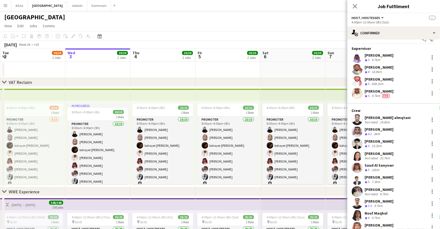
click at [355, 119] on app-user-avatar at bounding box center [356, 119] width 11 height 11
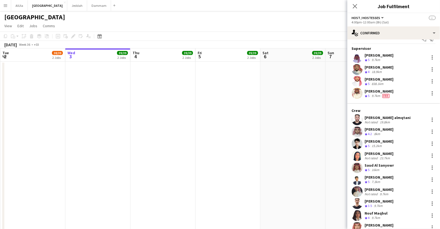
click at [356, 118] on app-user-avatar at bounding box center [356, 119] width 11 height 11
click at [355, 7] on icon at bounding box center [354, 6] width 5 height 5
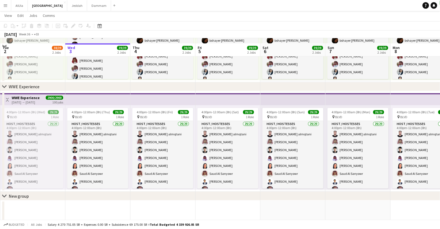
scroll to position [391, 0]
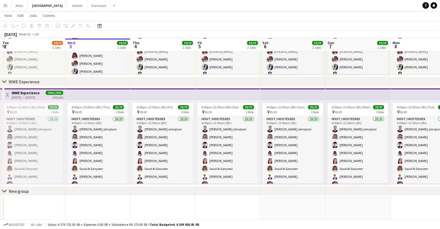
click at [252, 92] on app-top-bar at bounding box center [227, 94] width 65 height 12
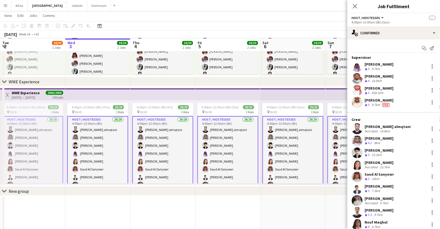
click at [356, 126] on app-user-avatar at bounding box center [356, 128] width 11 height 11
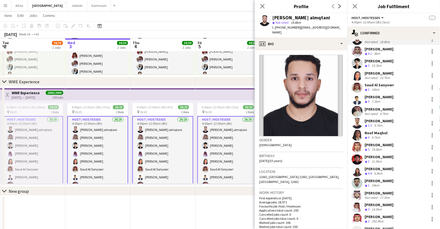
scroll to position [88, 0]
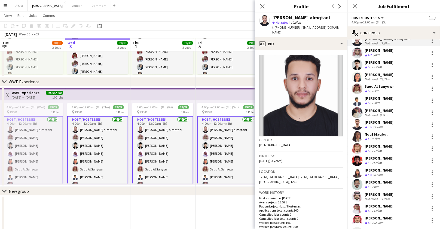
click at [380, 86] on div "Saud Al Sanyowr" at bounding box center [378, 86] width 29 height 5
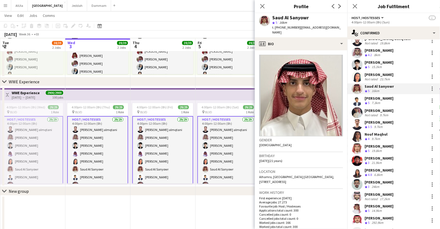
click at [302, 27] on span "| salharbe905@gmail.com" at bounding box center [306, 29] width 69 height 9
click at [303, 27] on span "| salharbe905@gmail.com" at bounding box center [306, 29] width 69 height 9
click at [292, 27] on span "t. +966551910909" at bounding box center [286, 27] width 28 height 4
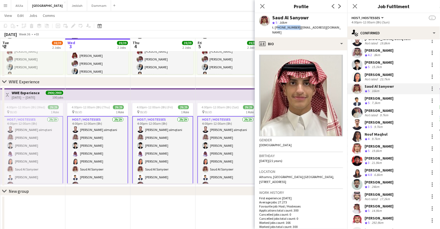
click at [292, 27] on span "t. +966551910909" at bounding box center [286, 27] width 28 height 4
copy span "966551910909"
drag, startPoint x: 298, startPoint y: 28, endPoint x: 333, endPoint y: 29, distance: 35.4
click at [333, 29] on div "Saud Al Sanyowr star 5 16km t. +966551910909 | salharbe905@gmail.com" at bounding box center [301, 25] width 92 height 24
copy span "salharbe905@gmail.com"
